Goal: Transaction & Acquisition: Purchase product/service

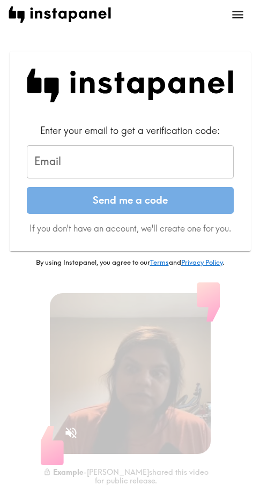
click at [86, 163] on input "Email" at bounding box center [130, 161] width 207 height 33
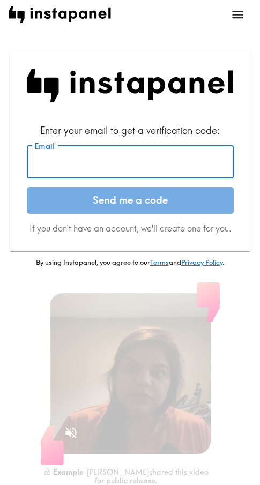
paste input "[EMAIL_ADDRESS][DOMAIN_NAME]"
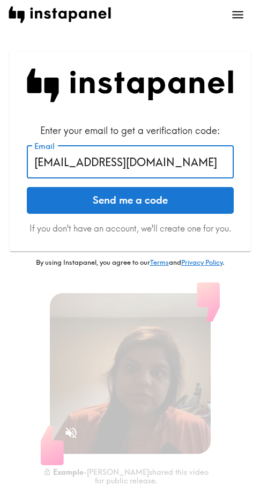
type input "[EMAIL_ADDRESS][DOMAIN_NAME]"
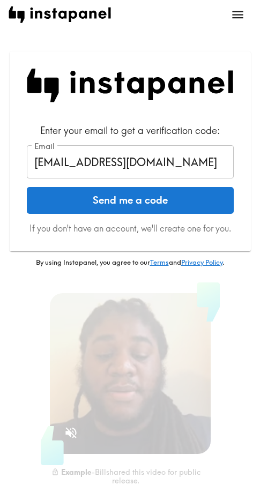
click at [93, 197] on button "Send me a code" at bounding box center [130, 200] width 207 height 27
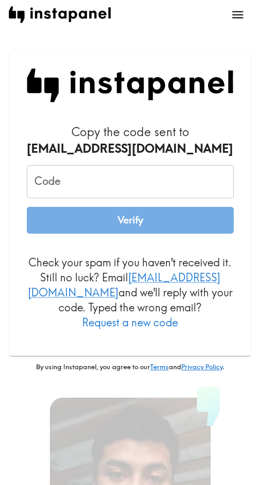
click at [103, 172] on input "Code" at bounding box center [130, 181] width 207 height 33
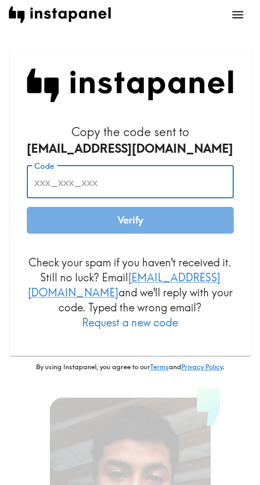
paste input "3L3_QDb_pJj"
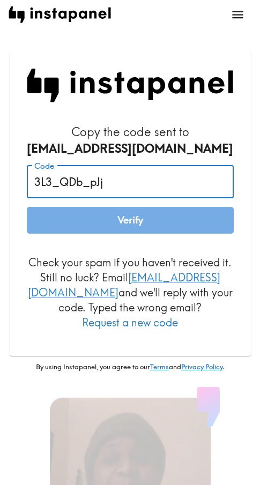
type input "3L3_QDb_pJj"
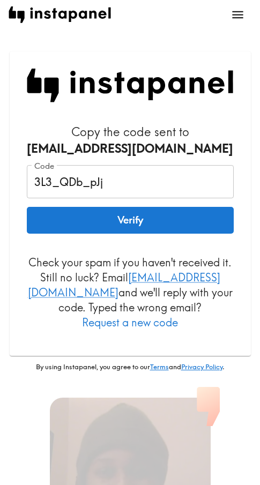
click at [91, 223] on button "Verify" at bounding box center [130, 220] width 207 height 27
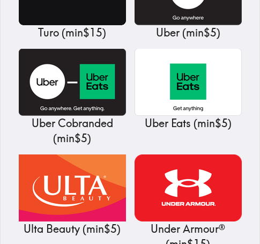
scroll to position [12883, 0]
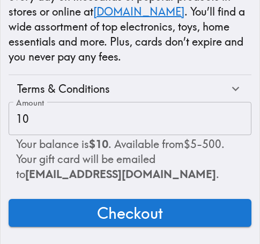
scroll to position [228, 0]
drag, startPoint x: 84, startPoint y: 207, endPoint x: 74, endPoint y: 207, distance: 9.6
click at [84, 207] on button "Checkout" at bounding box center [130, 213] width 243 height 28
